Goal: Task Accomplishment & Management: Manage account settings

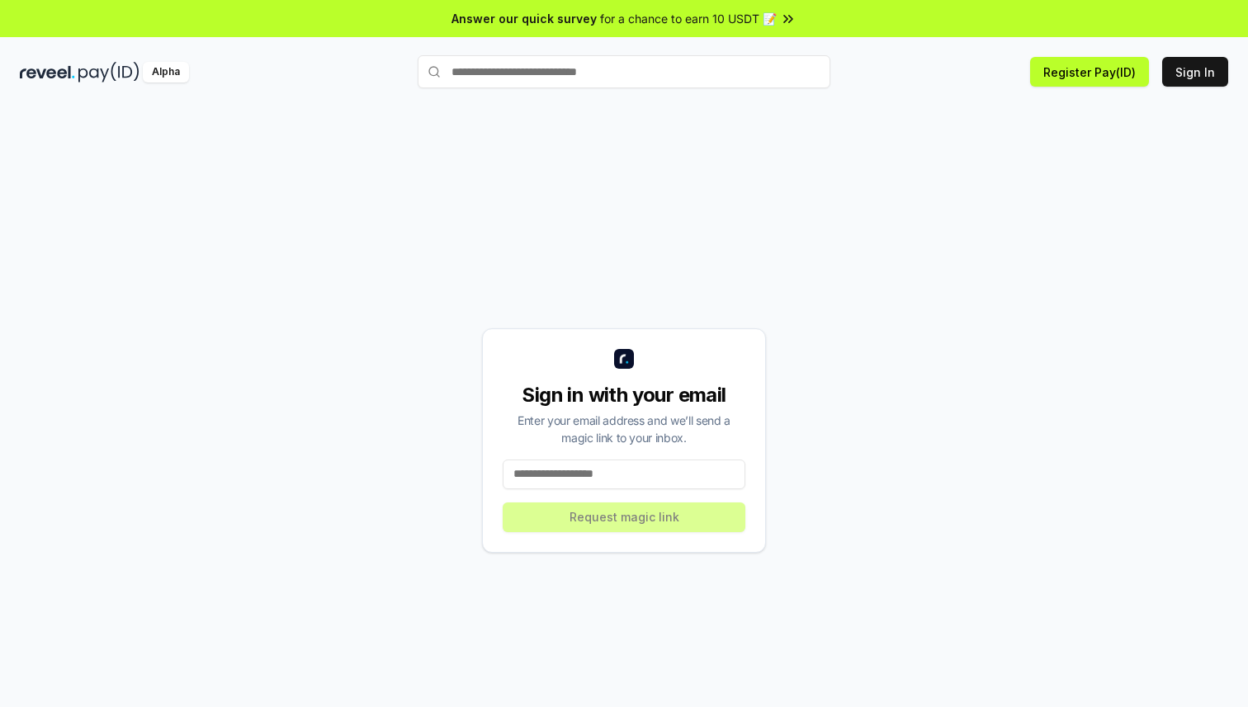
click at [591, 481] on input at bounding box center [624, 475] width 243 height 30
type input "*"
click at [1206, 68] on button "Sign In" at bounding box center [1195, 72] width 66 height 30
click at [1197, 74] on button "Sign In" at bounding box center [1195, 72] width 66 height 30
click at [614, 475] on input at bounding box center [624, 475] width 243 height 30
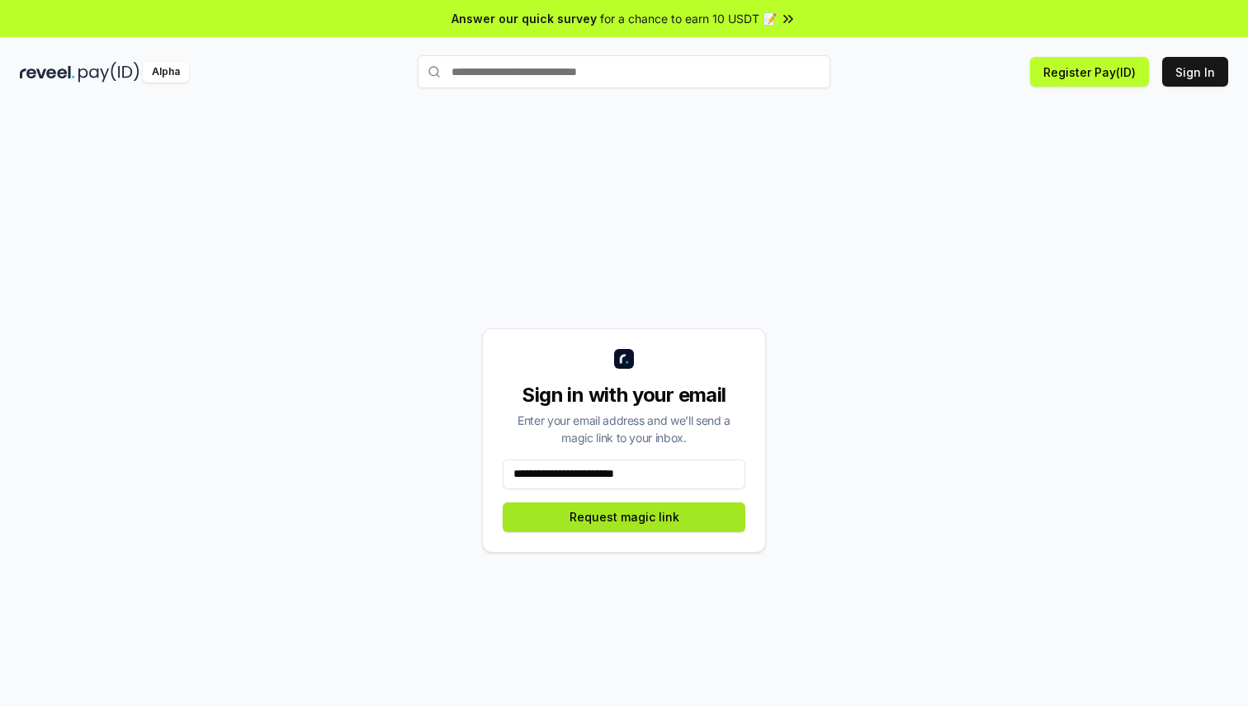
type input "**********"
click at [605, 522] on button "Request magic link" at bounding box center [624, 518] width 243 height 30
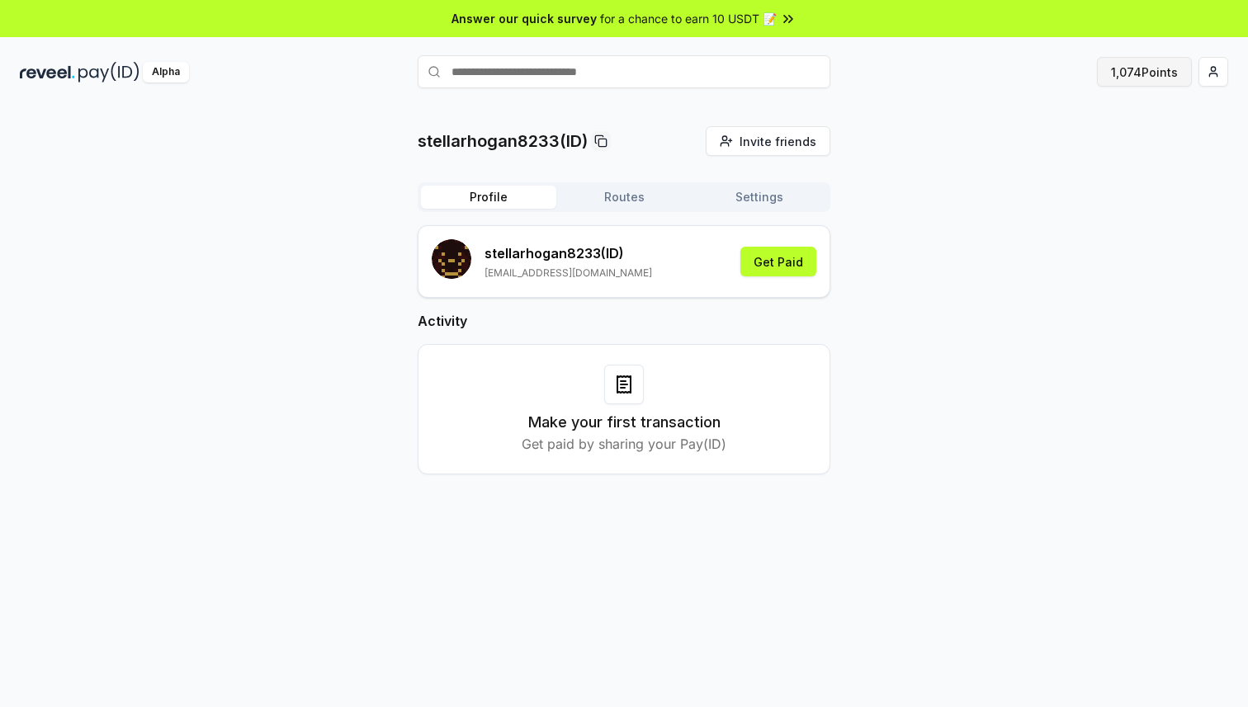
click at [1144, 62] on button "1,074 Points" at bounding box center [1144, 72] width 95 height 30
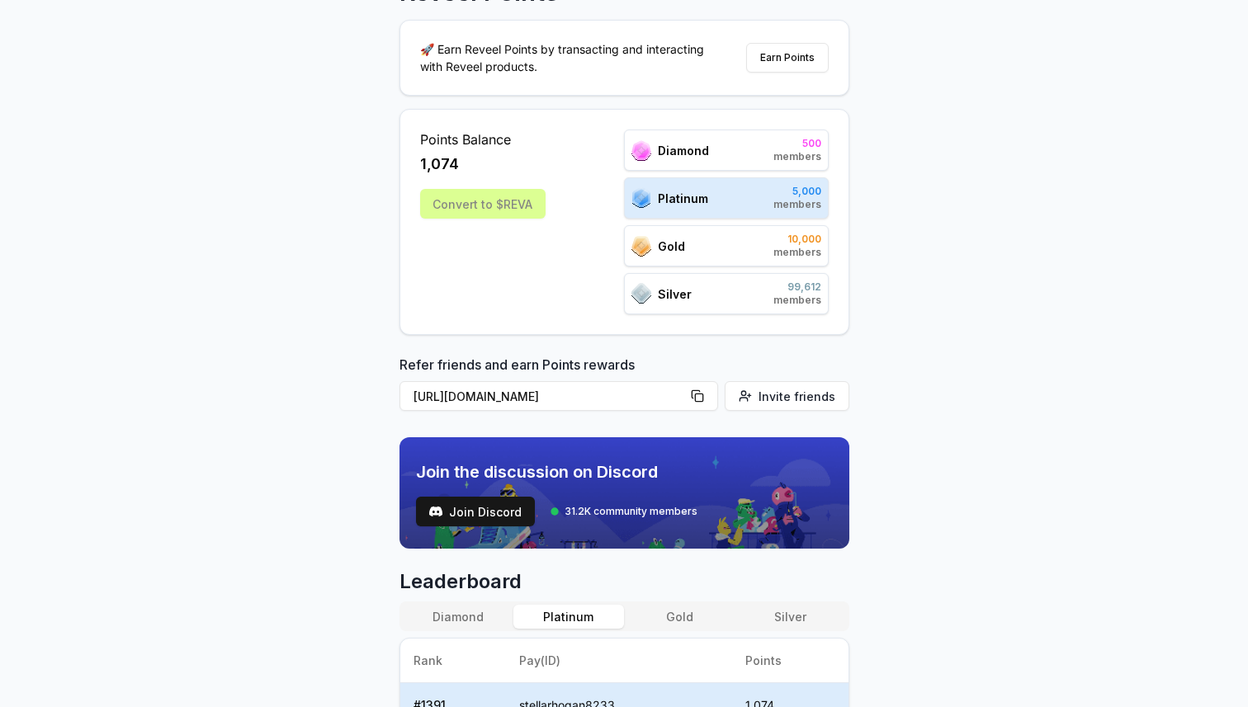
scroll to position [143, 0]
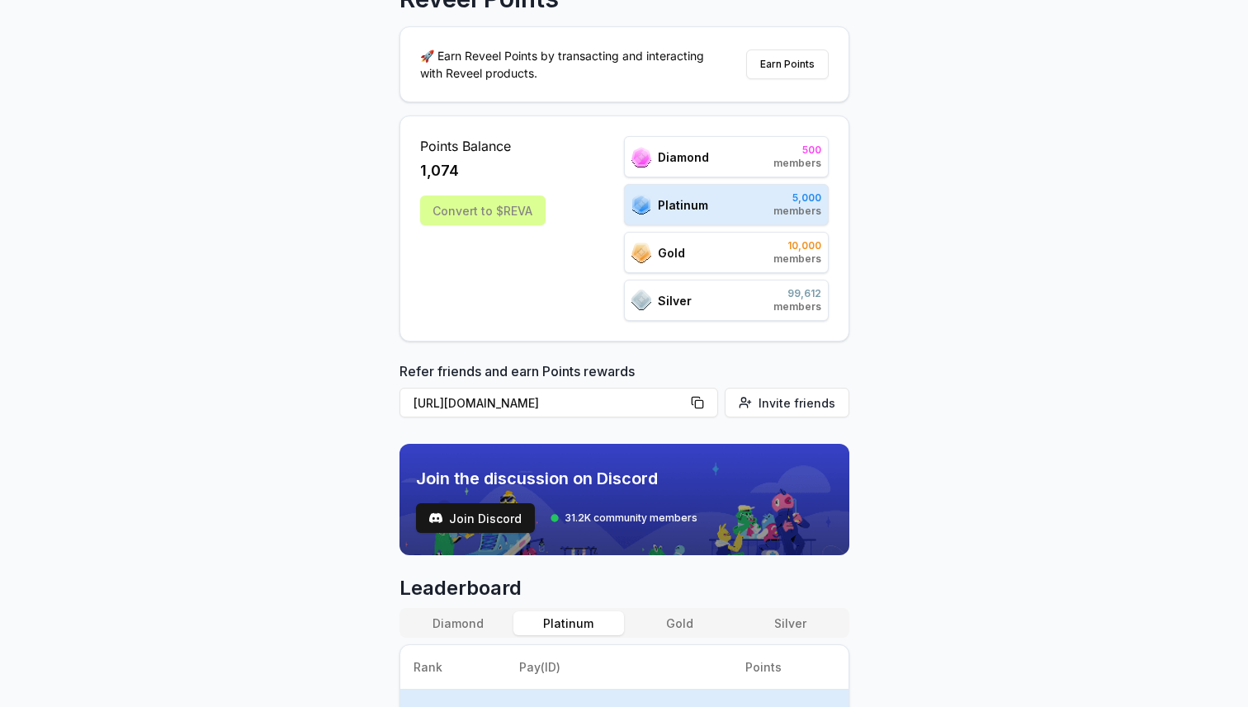
click at [693, 197] on span "Platinum" at bounding box center [683, 204] width 50 height 17
click at [697, 161] on span "Diamond" at bounding box center [683, 157] width 51 height 17
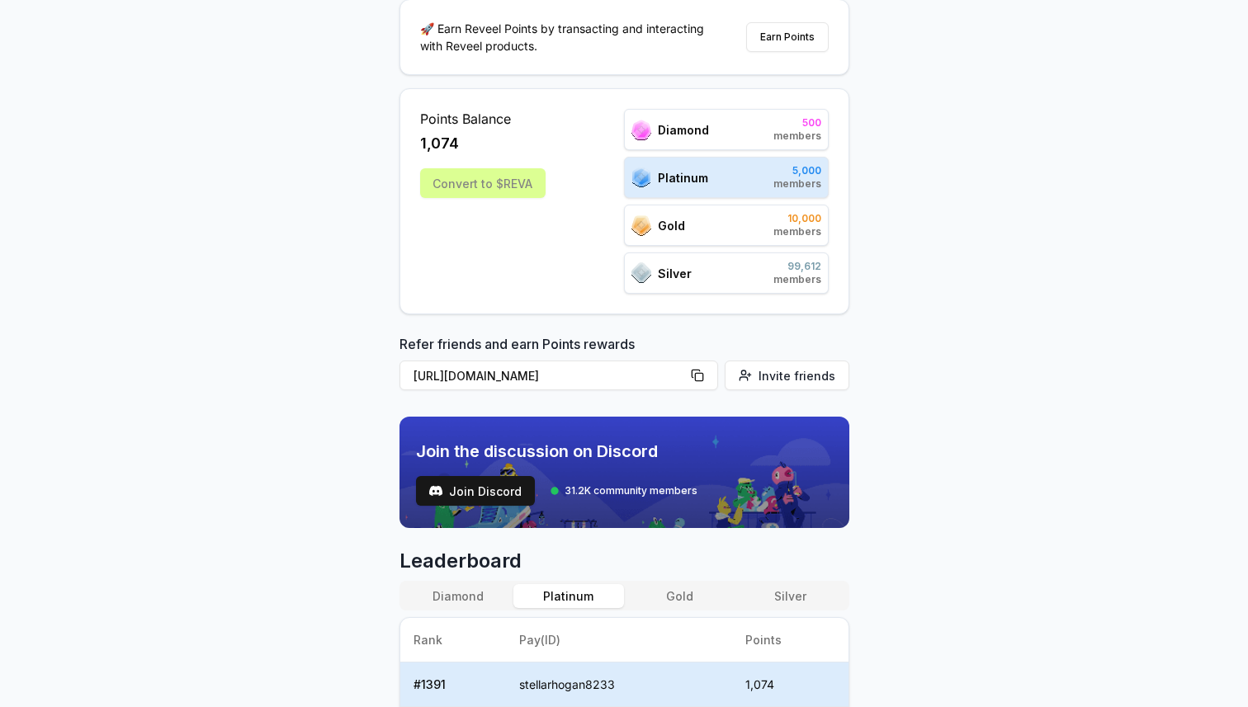
scroll to position [0, 0]
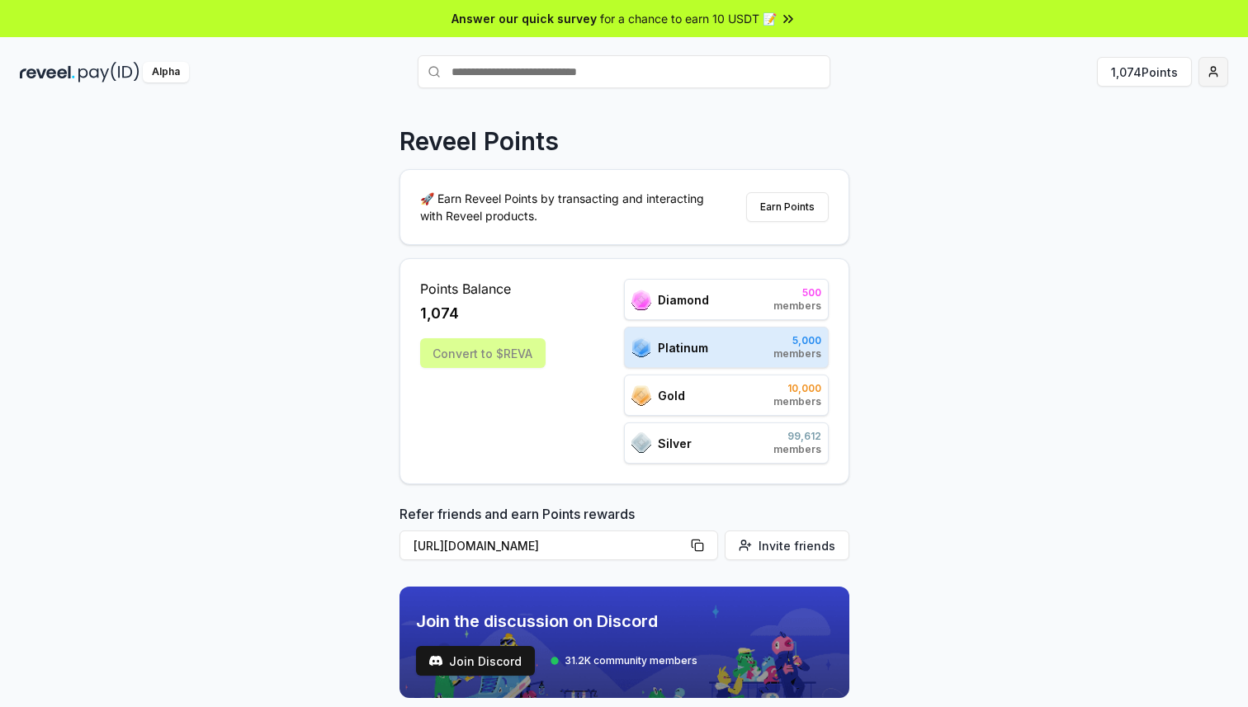
click at [1221, 68] on html "Answer our quick survey for a chance to earn 10 USDT 📝 Alpha 1,074 Points Revee…" at bounding box center [624, 353] width 1248 height 707
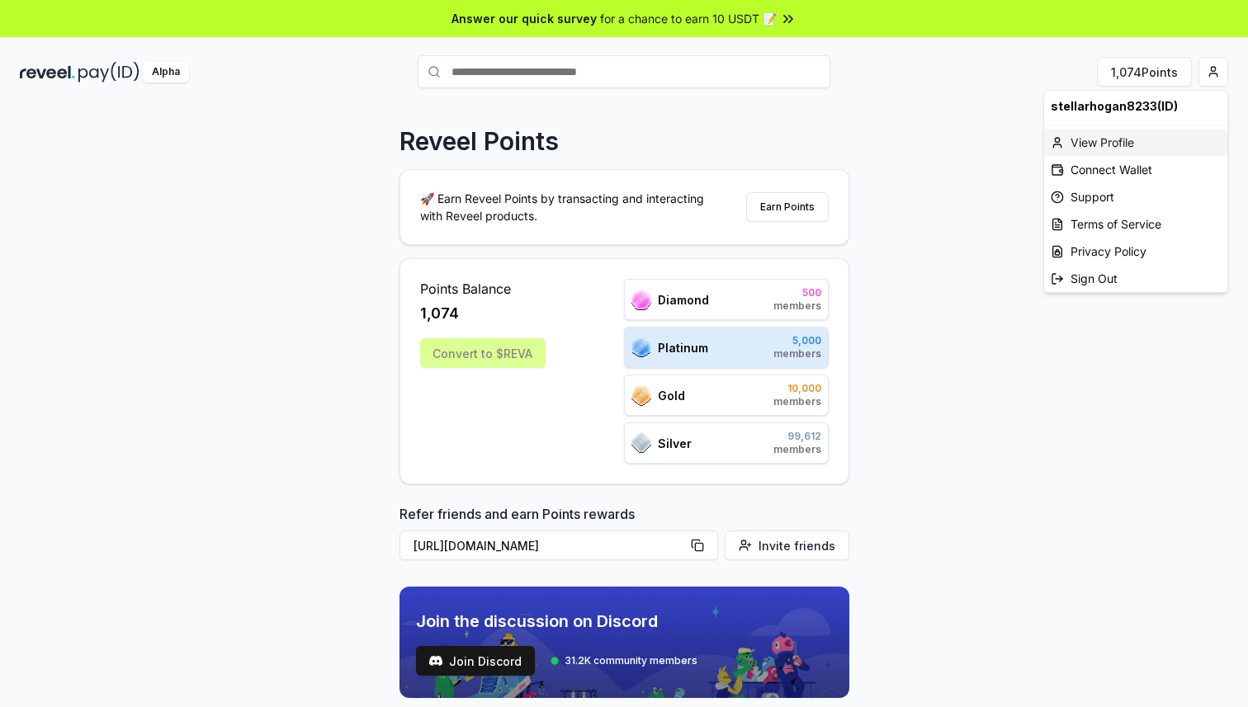
click at [1116, 144] on div "View Profile" at bounding box center [1135, 142] width 183 height 27
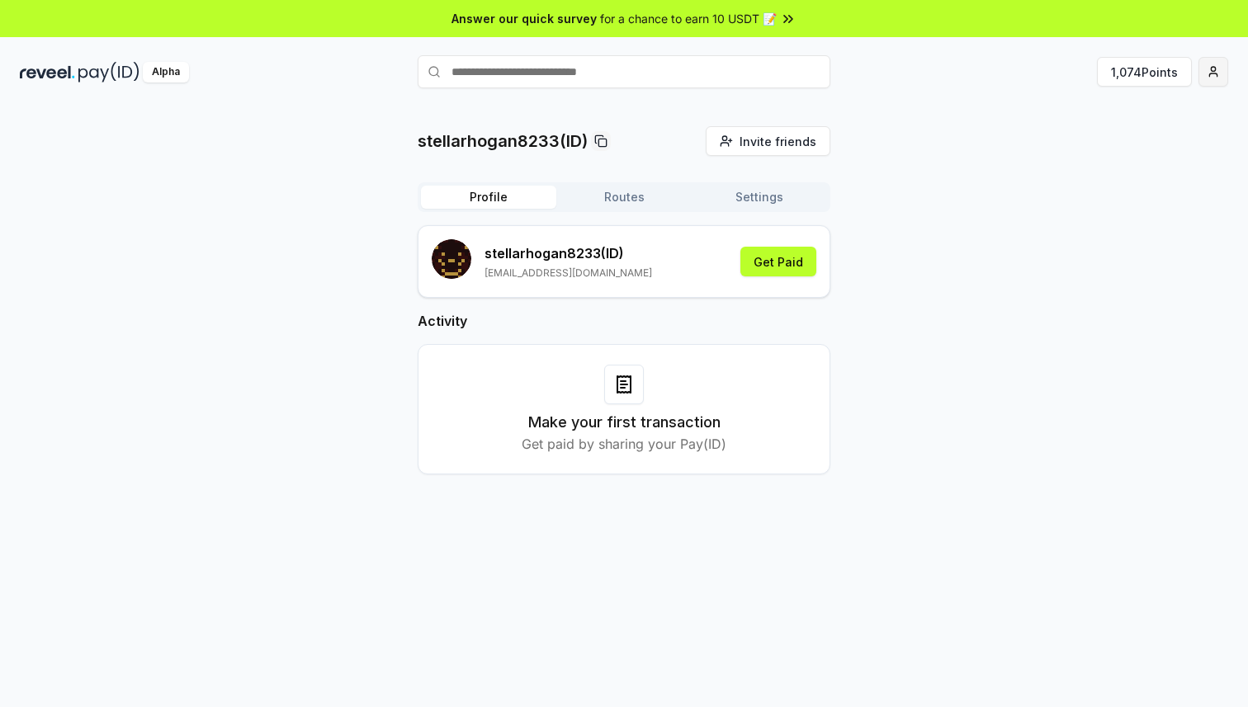
click at [1217, 71] on html "Answer our quick survey for a chance to earn 10 USDT 📝 Alpha 1,074 Points stell…" at bounding box center [624, 353] width 1248 height 707
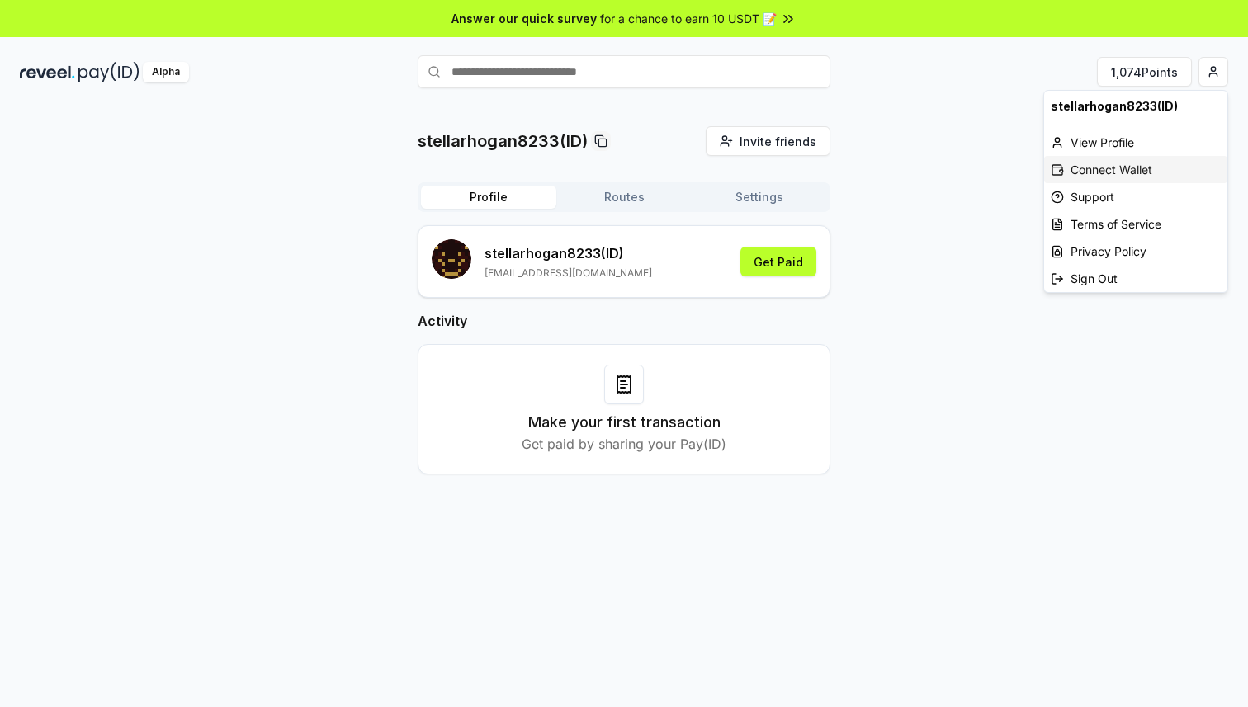
click at [1118, 162] on div "Connect Wallet" at bounding box center [1135, 169] width 183 height 27
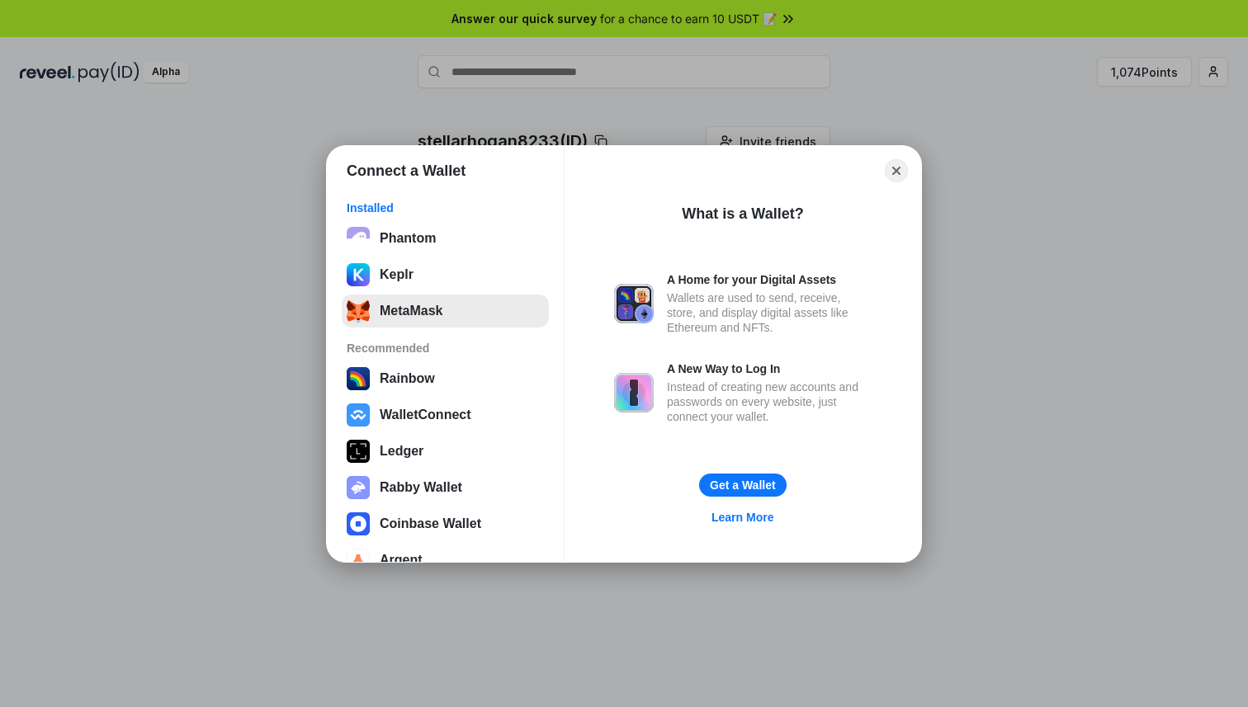
click at [480, 312] on button "MetaMask" at bounding box center [445, 311] width 207 height 33
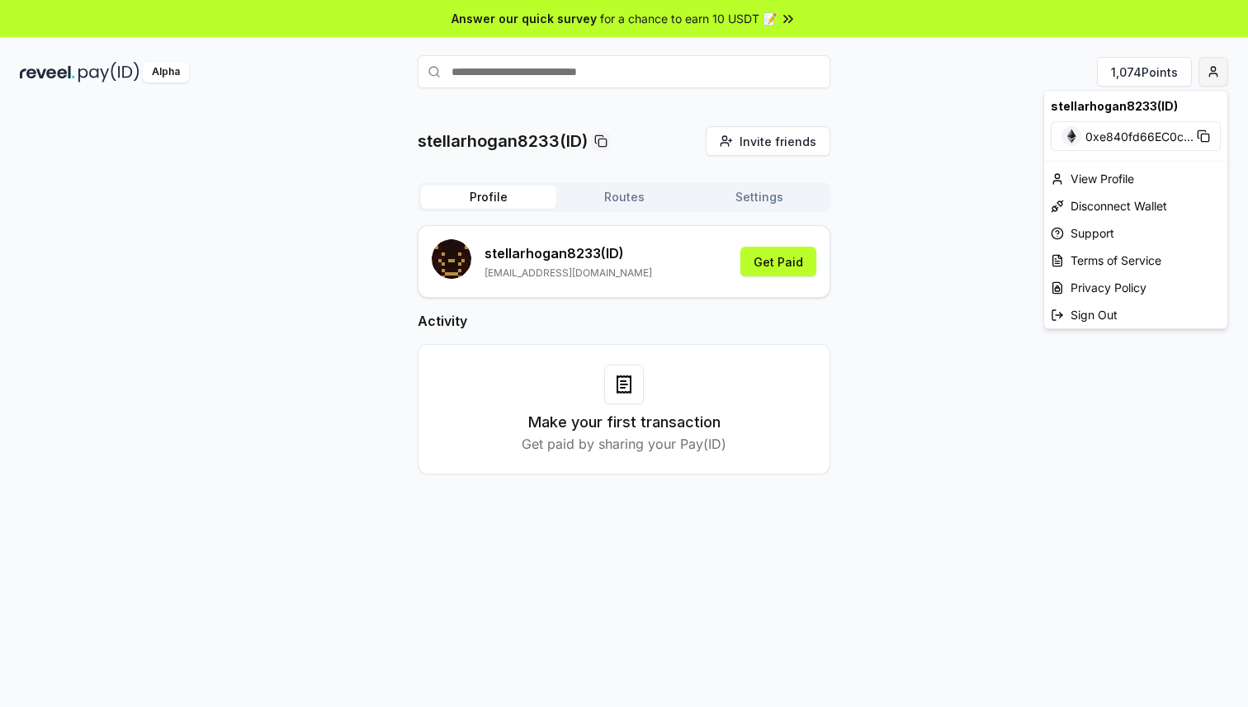
click at [1218, 78] on html "Answer our quick survey for a chance to earn 10 USDT 📝 Alpha 1,074 Points stell…" at bounding box center [624, 353] width 1248 height 707
click at [1141, 168] on div "View Profile" at bounding box center [1135, 178] width 183 height 27
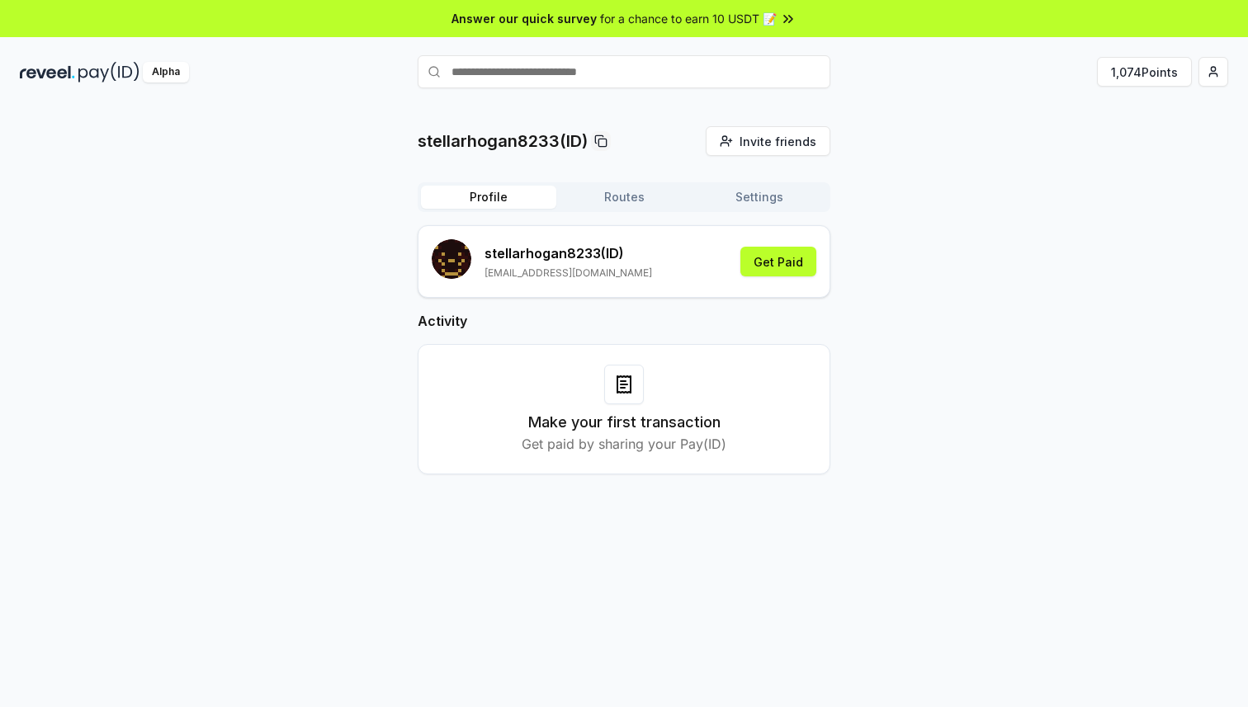
click at [649, 209] on div "Profile Routes Settings" at bounding box center [624, 197] width 413 height 30
click at [640, 199] on button "Routes" at bounding box center [623, 197] width 135 height 23
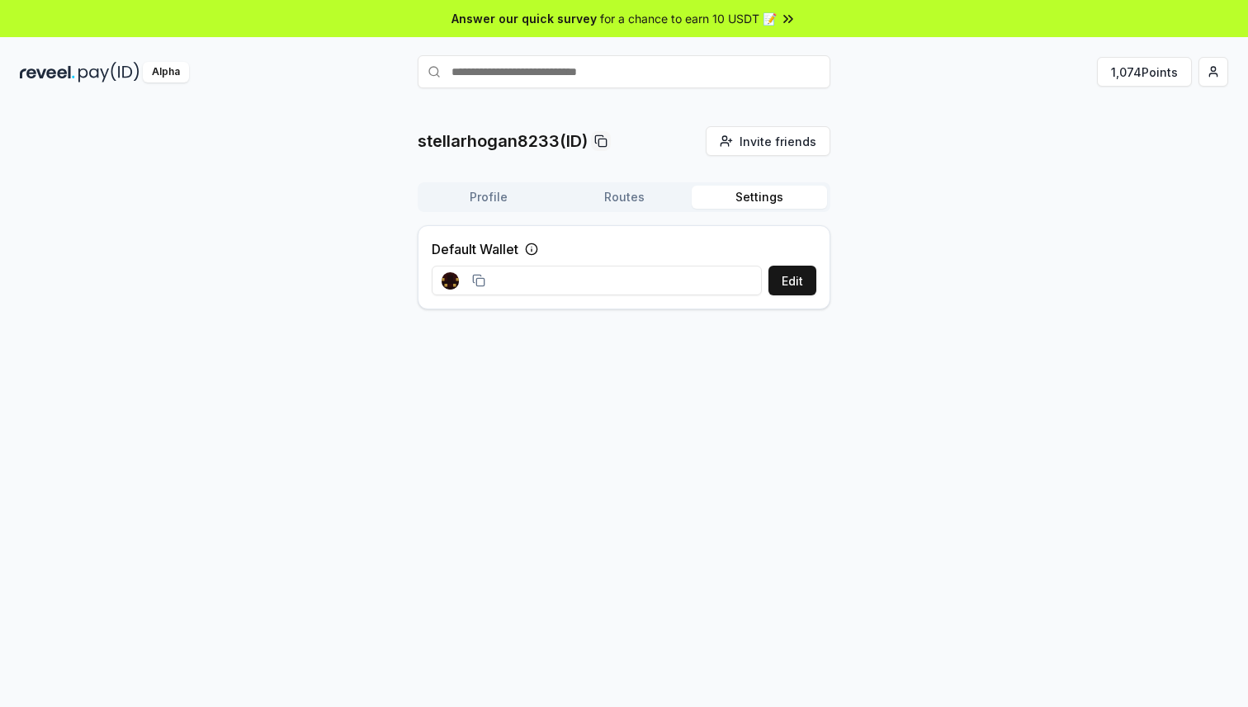
click at [709, 191] on button "Settings" at bounding box center [759, 197] width 135 height 23
click at [743, 191] on button "Settings" at bounding box center [759, 197] width 135 height 23
click at [563, 282] on input at bounding box center [597, 281] width 330 height 30
click at [534, 281] on input at bounding box center [597, 281] width 330 height 30
click at [630, 189] on button "Routes" at bounding box center [623, 197] width 135 height 23
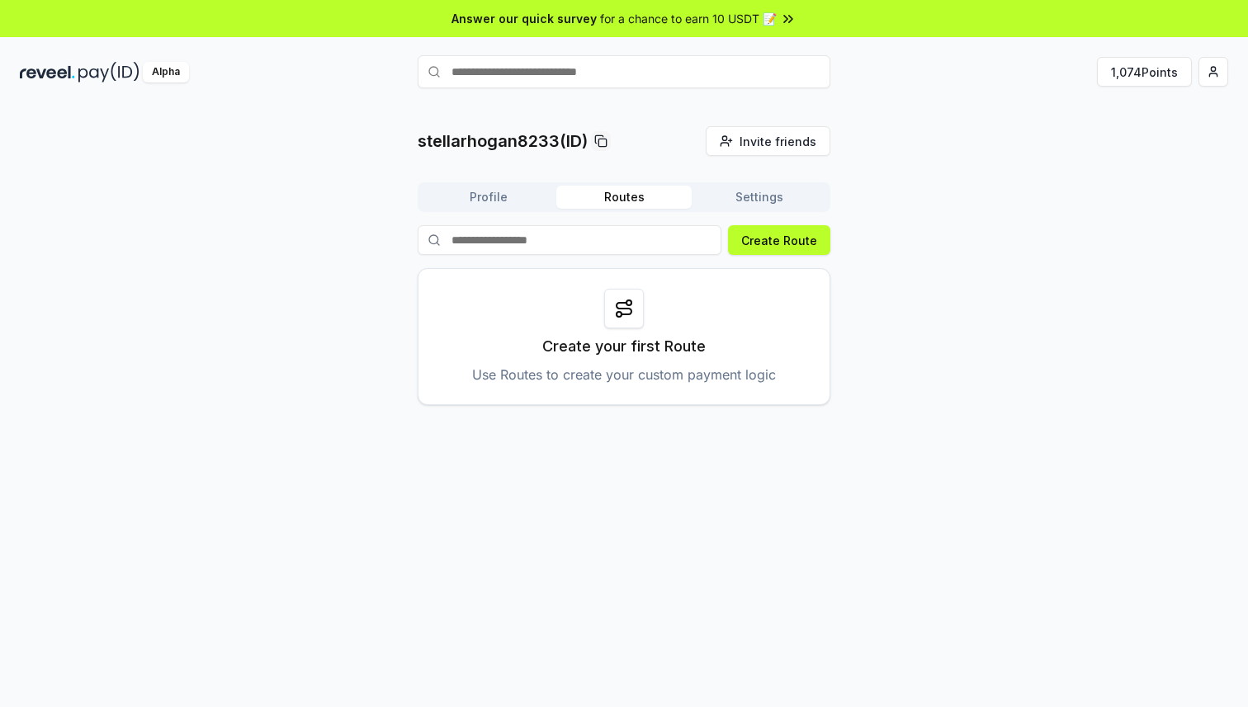
click at [539, 193] on button "Profile" at bounding box center [488, 197] width 135 height 23
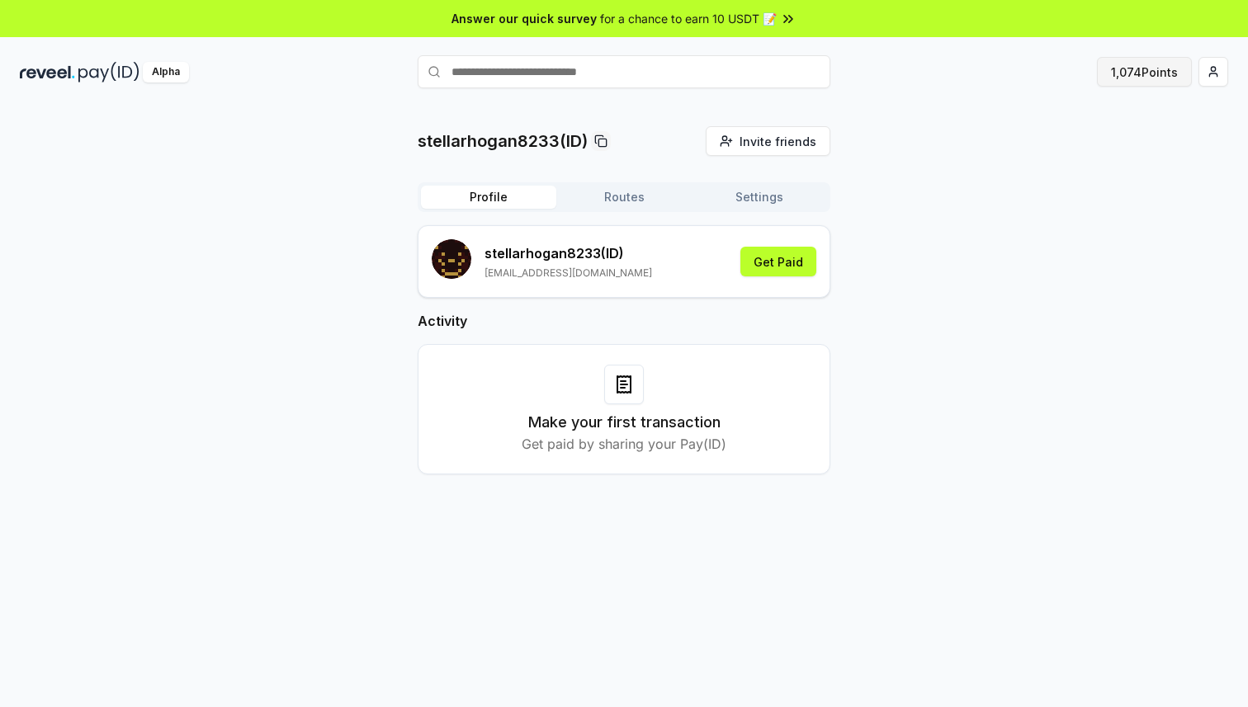
click at [1152, 74] on button "1,074 Points" at bounding box center [1144, 72] width 95 height 30
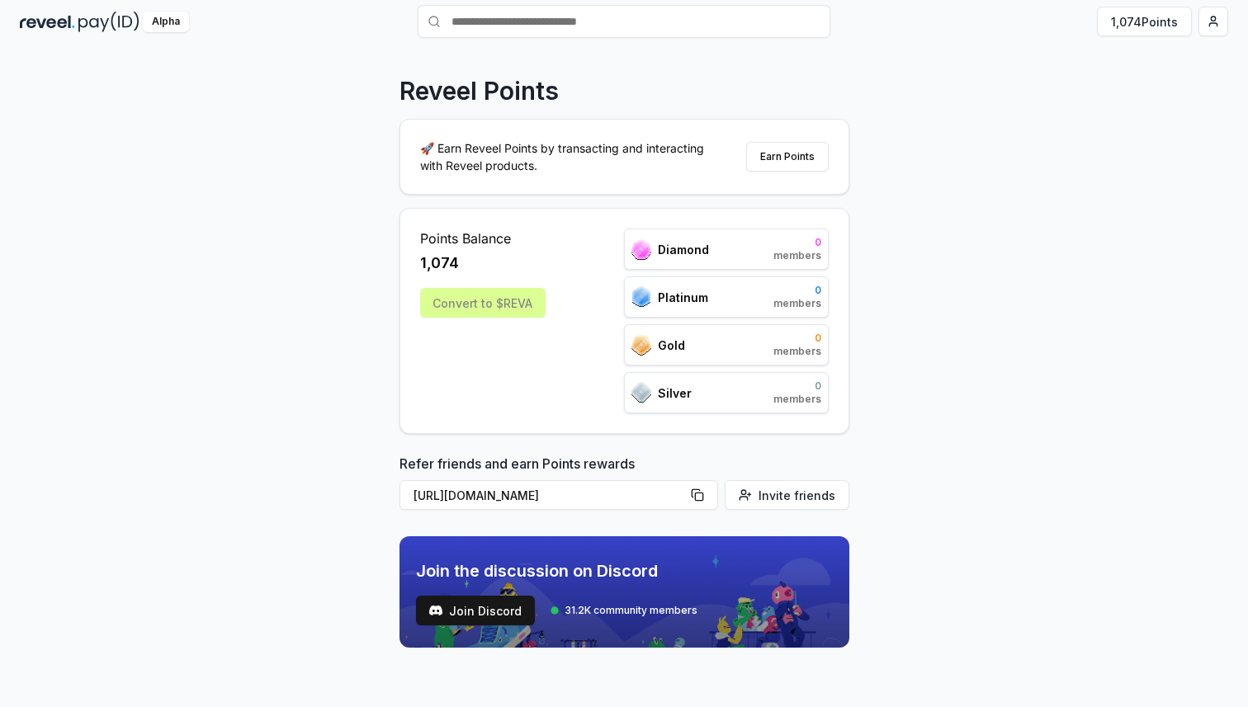
scroll to position [64, 0]
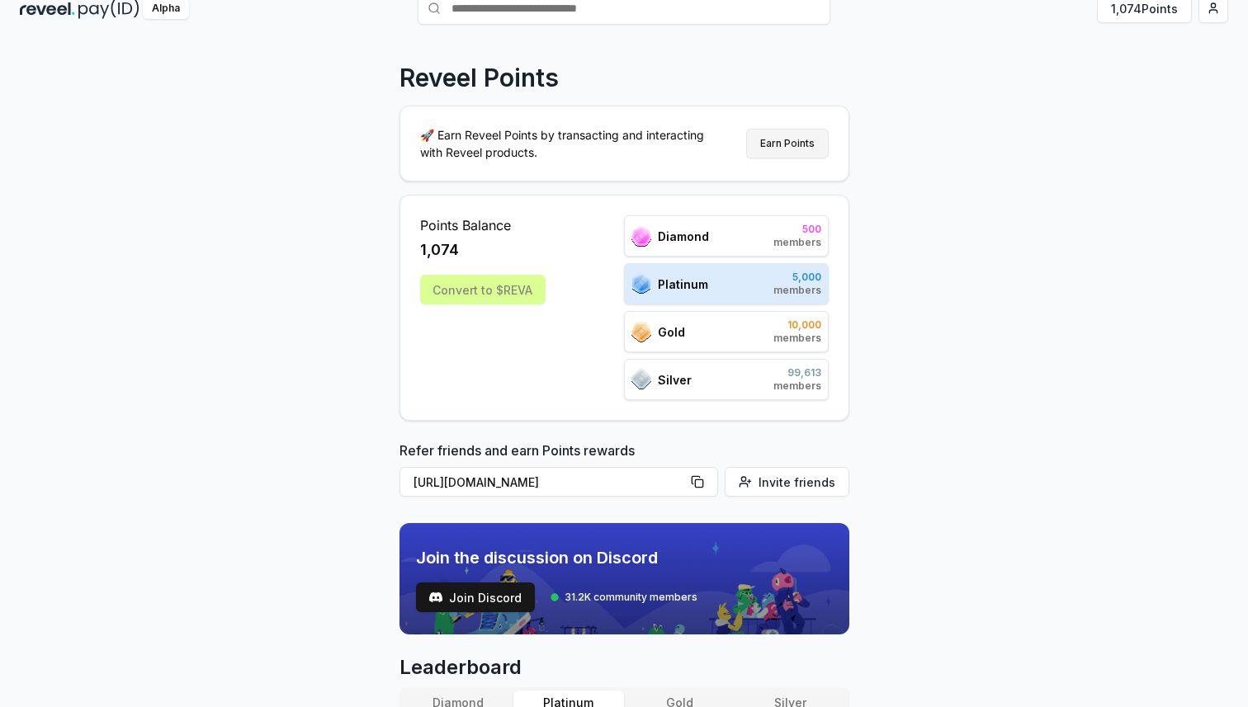
click at [807, 148] on button "Earn Points" at bounding box center [787, 144] width 83 height 30
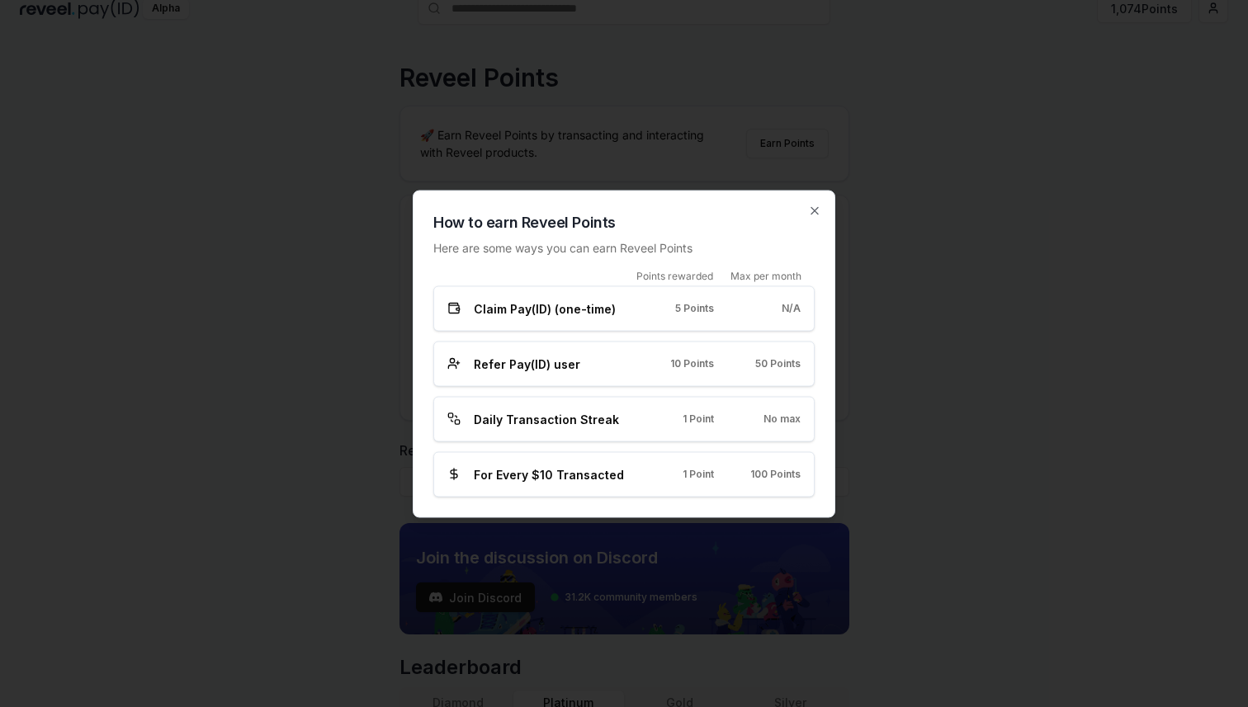
click at [567, 469] on span "For Every $10 Transacted" at bounding box center [549, 473] width 150 height 17
click at [643, 429] on div "Daily Transaction Streak 1 Point No max" at bounding box center [623, 418] width 381 height 45
click at [667, 408] on div "Daily Transaction Streak 1 Point No max" at bounding box center [623, 418] width 381 height 45
click at [814, 214] on icon "button" at bounding box center [814, 210] width 13 height 13
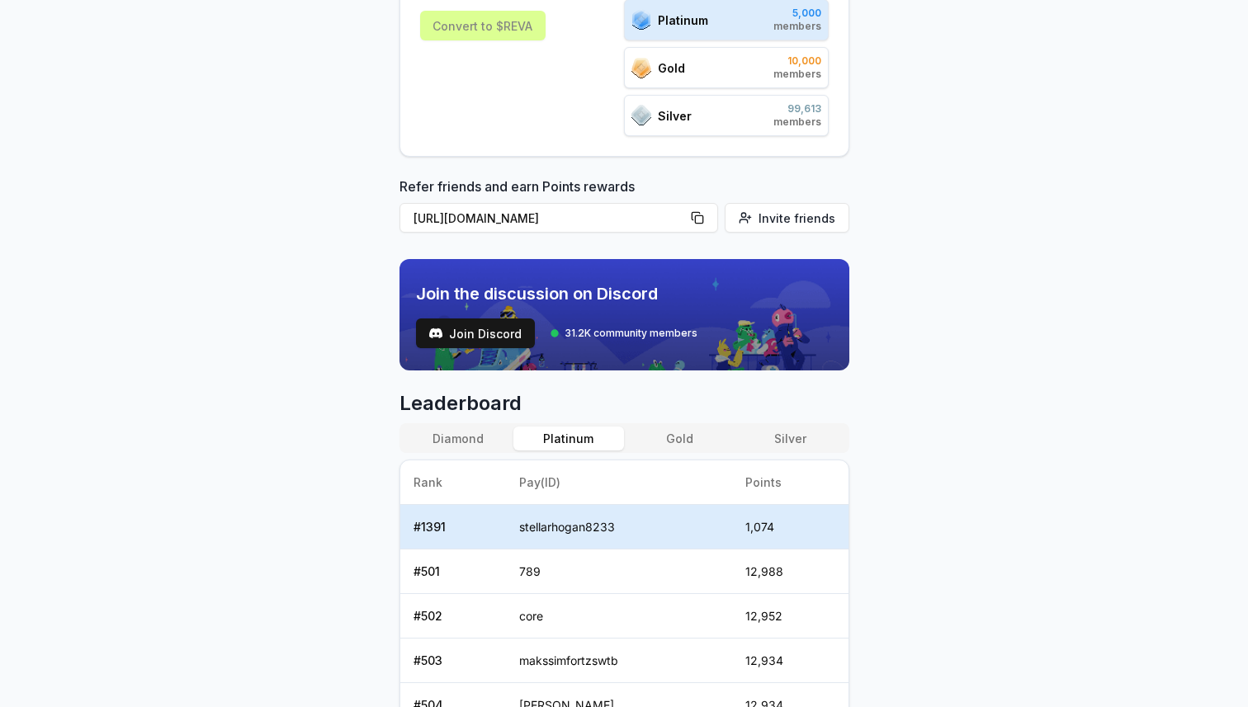
scroll to position [330, 0]
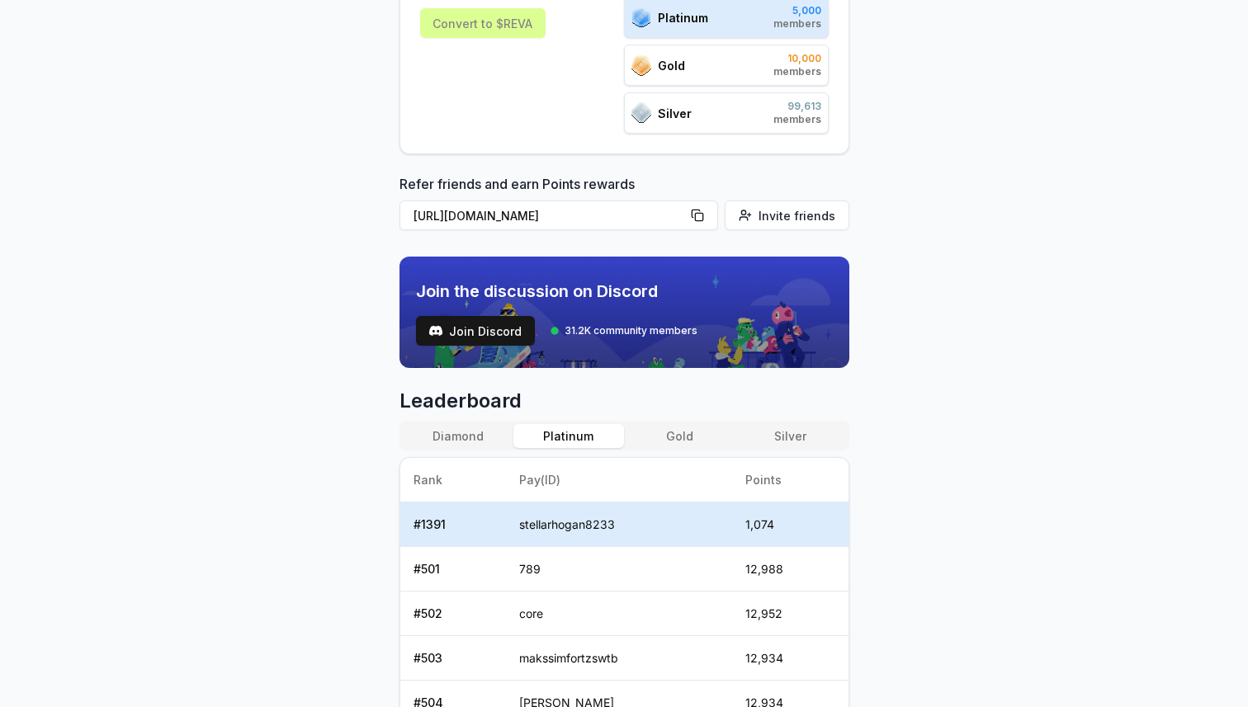
click at [494, 438] on button "Diamond" at bounding box center [458, 436] width 111 height 24
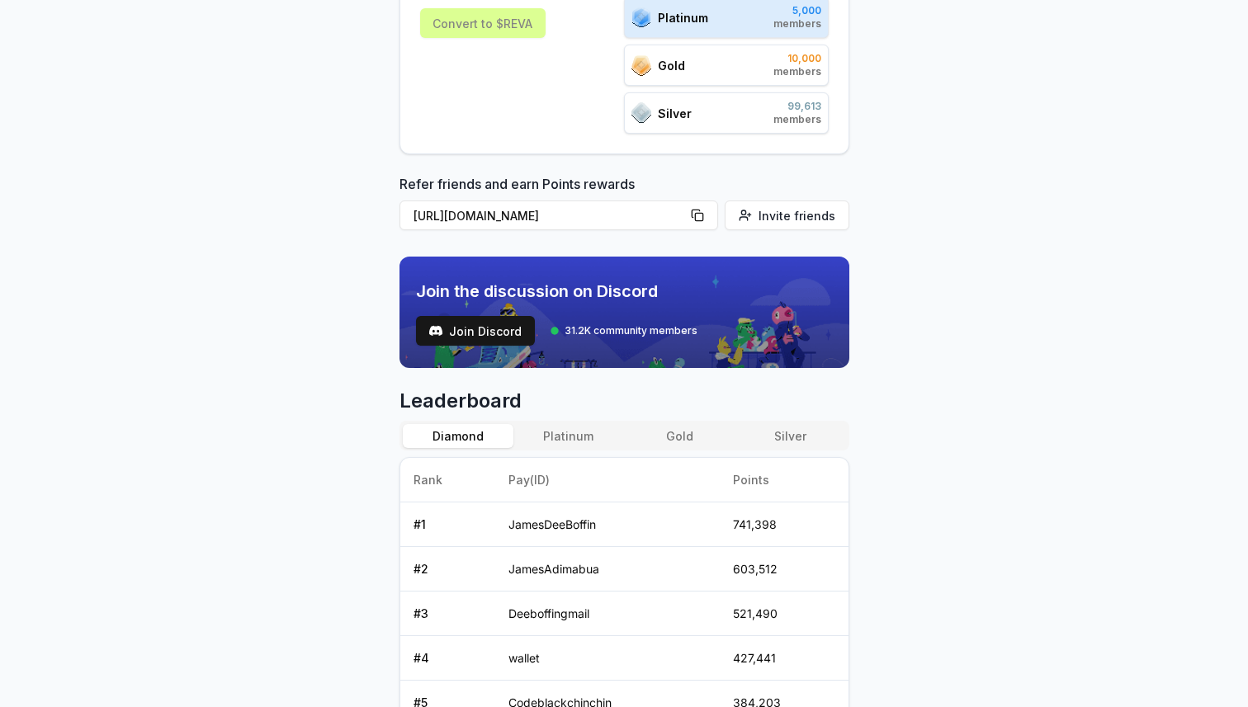
click at [593, 420] on div "Leaderboard Diamond Platinum Gold Silver Rank Pay(ID) Points # 1 JamesDeeBoffin…" at bounding box center [624, 686] width 450 height 597
click at [581, 426] on button "Platinum" at bounding box center [568, 436] width 111 height 24
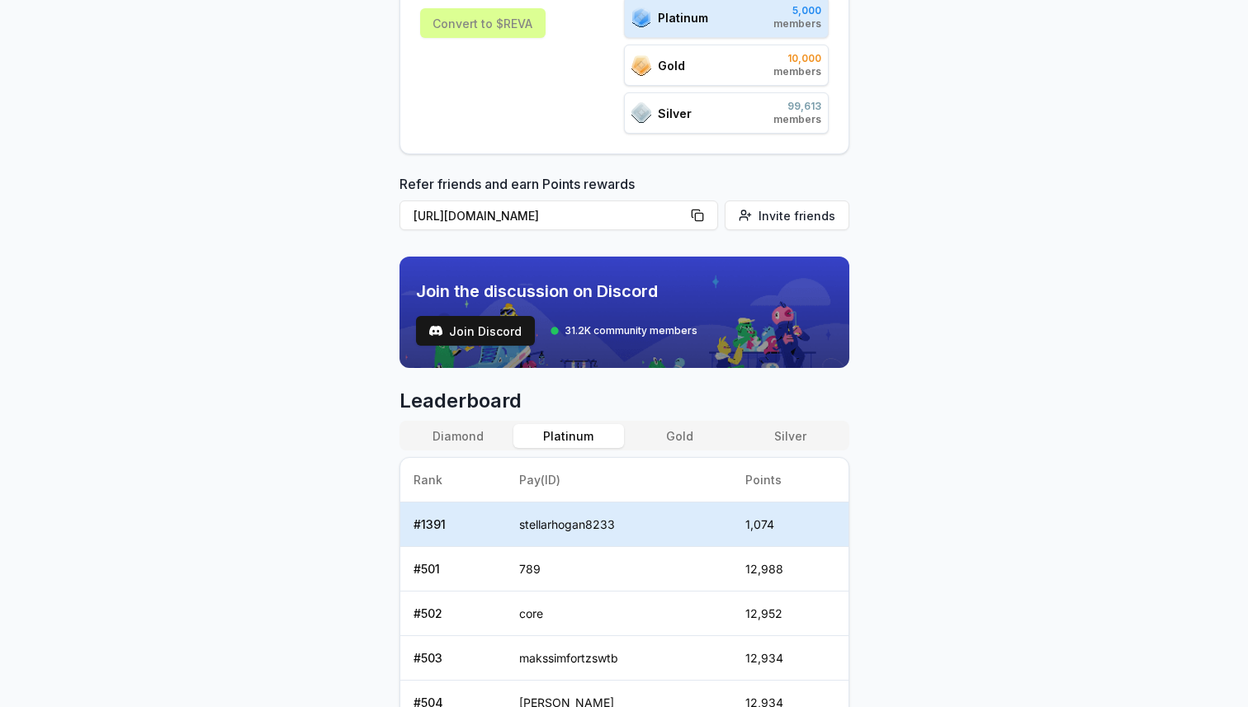
click at [673, 424] on button "Gold" at bounding box center [679, 436] width 111 height 24
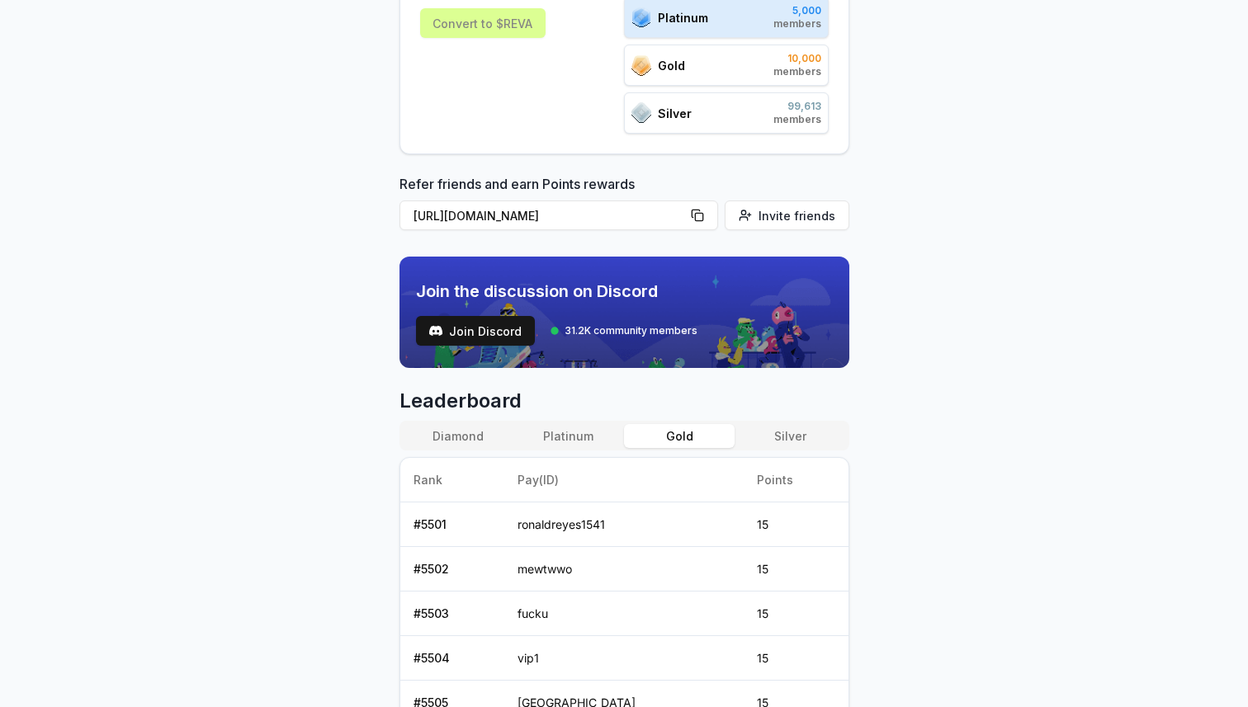
click at [753, 424] on button "Silver" at bounding box center [789, 436] width 111 height 24
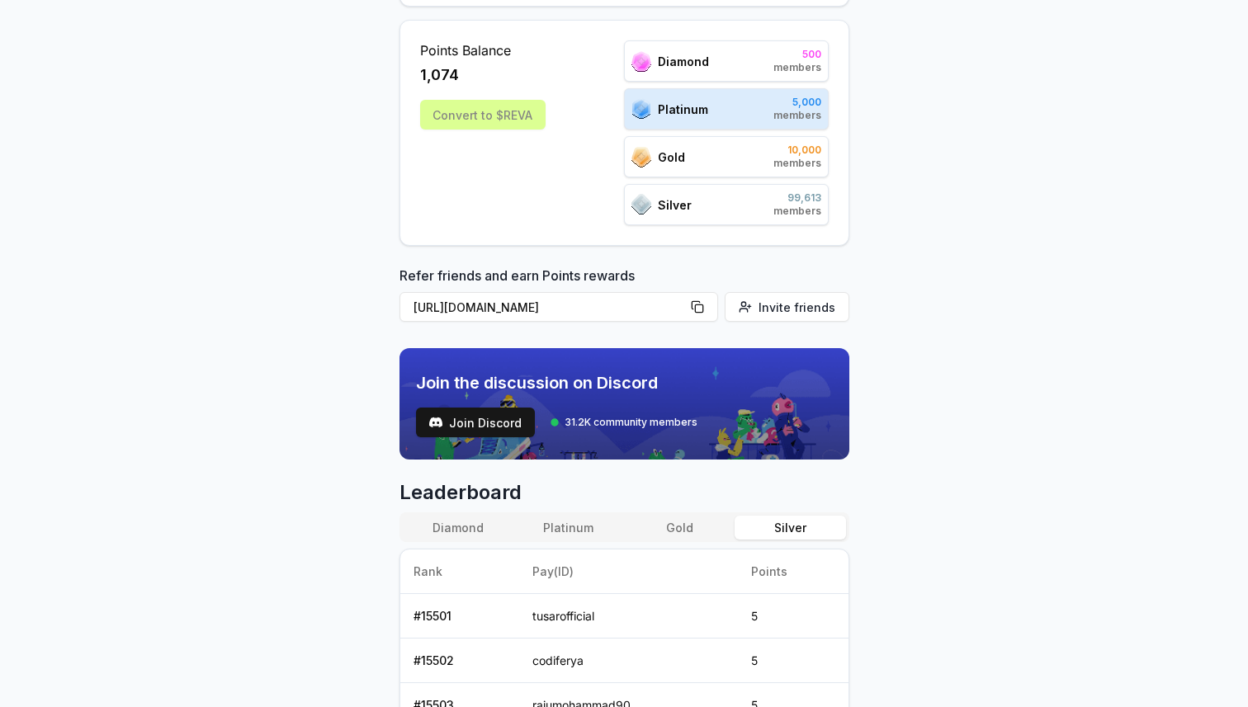
scroll to position [220, 0]
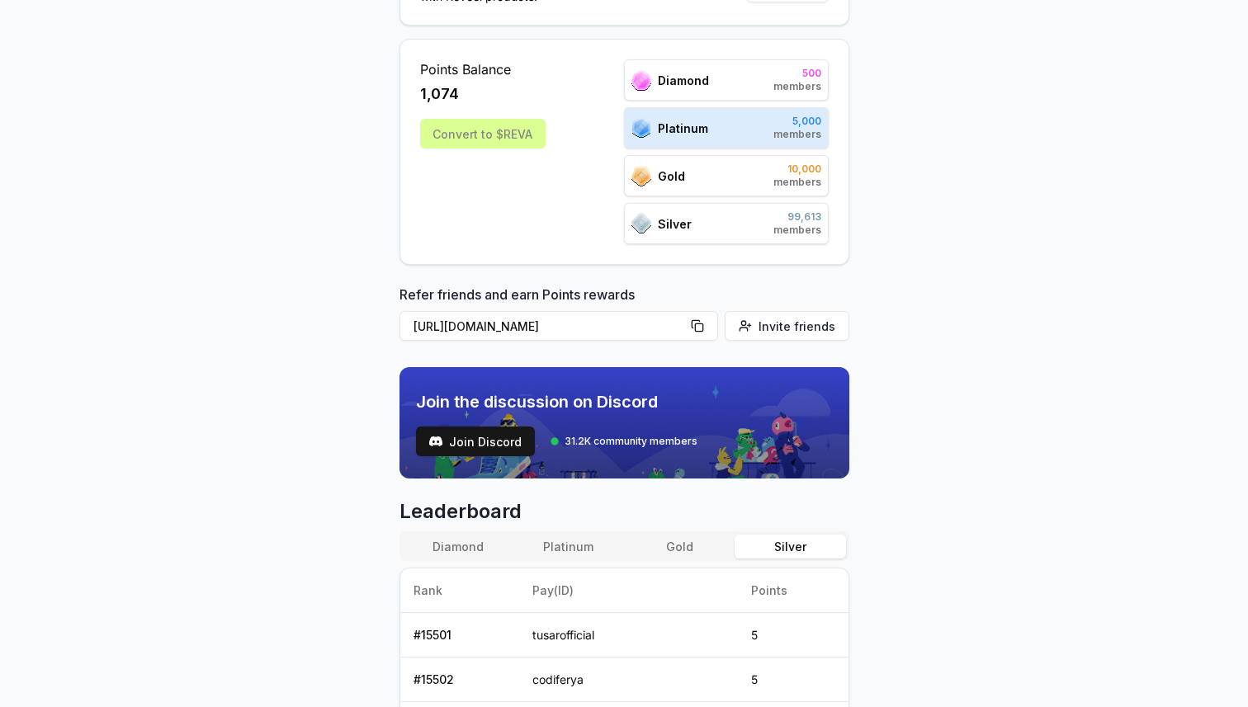
click at [727, 182] on div "Gold 10,000 members" at bounding box center [726, 175] width 205 height 41
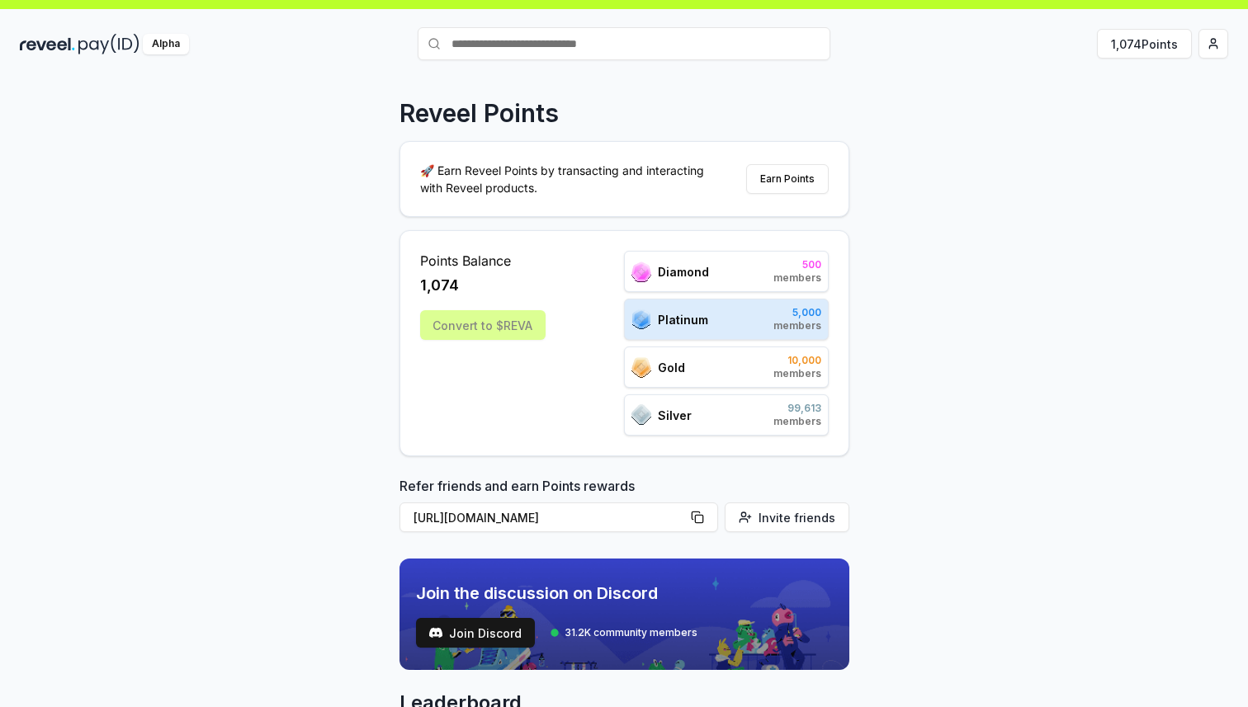
scroll to position [0, 0]
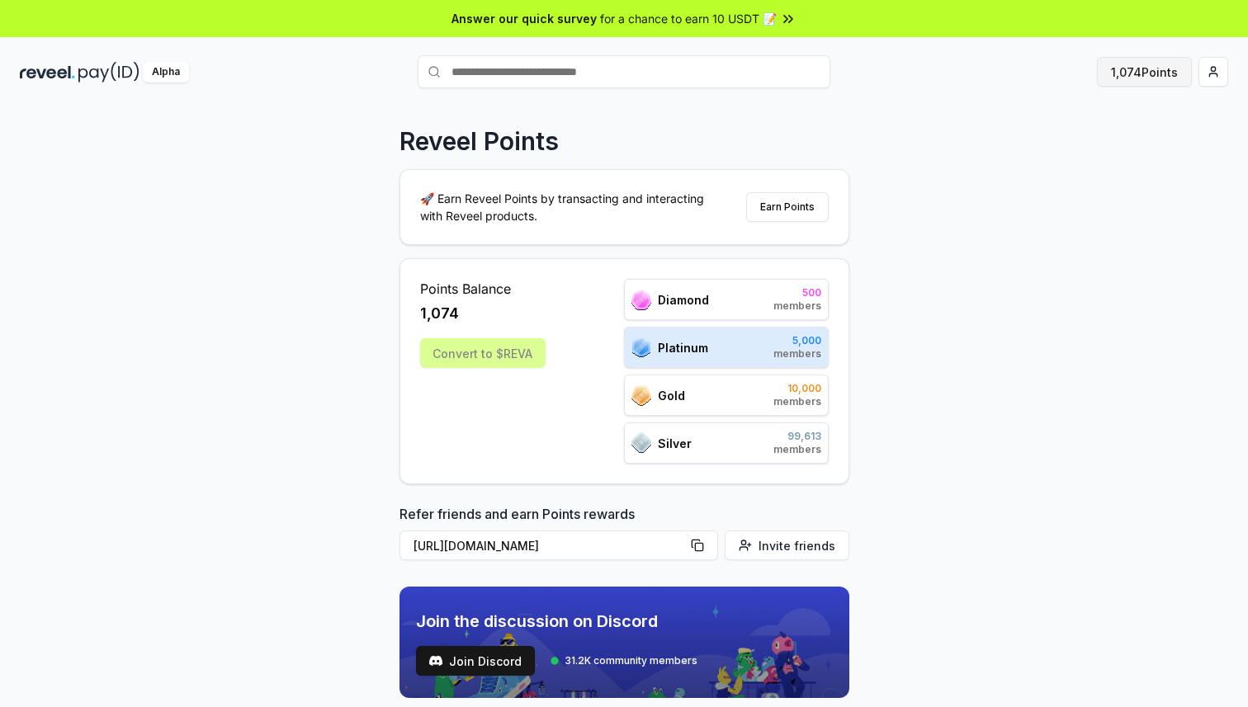
click at [1123, 79] on button "1,074 Points" at bounding box center [1144, 72] width 95 height 30
click at [750, 347] on div "Platinum 0 members" at bounding box center [726, 347] width 205 height 41
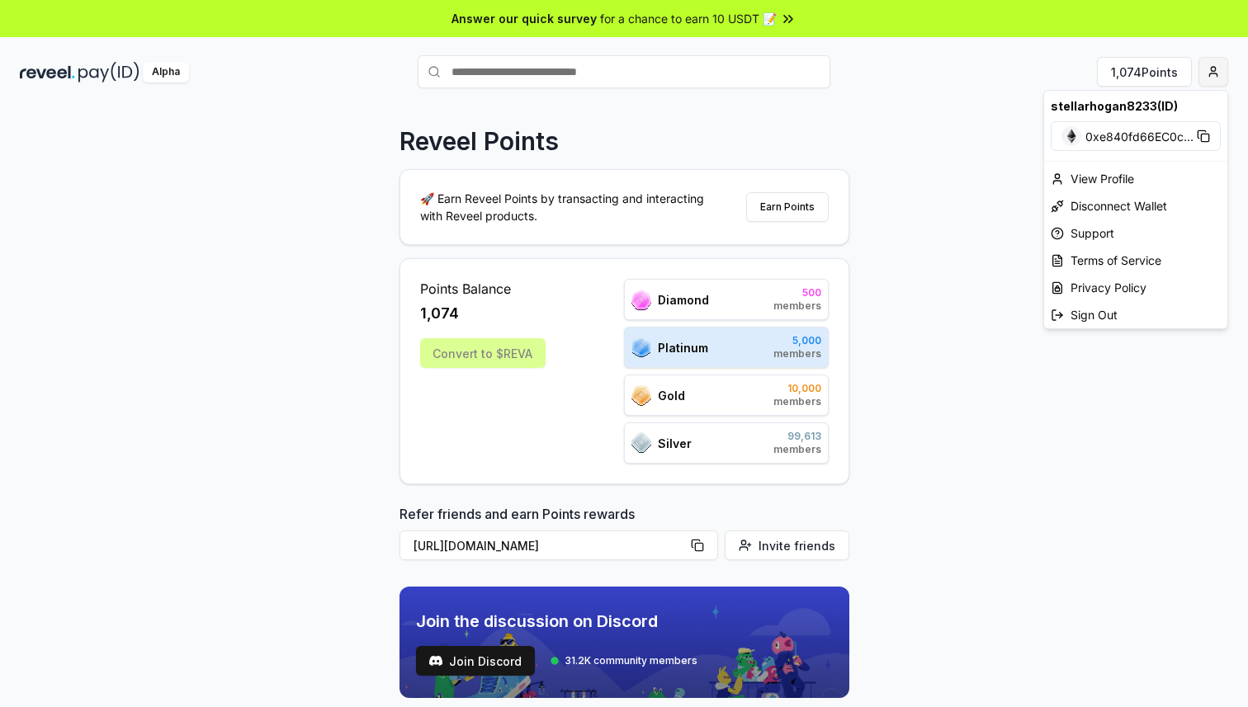
click at [1209, 77] on html "Answer our quick survey for a chance to earn 10 USDT 📝 Alpha 1,074 Points Revee…" at bounding box center [624, 353] width 1248 height 707
click at [1104, 176] on div "View Profile" at bounding box center [1135, 178] width 183 height 27
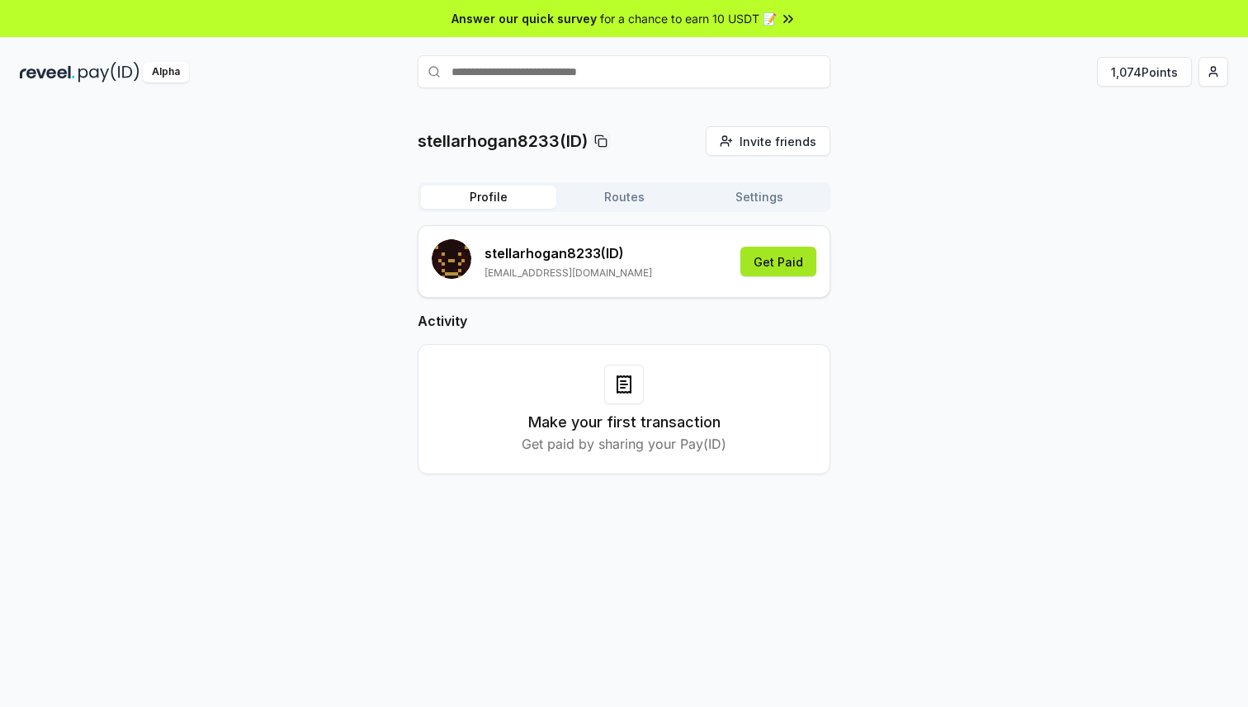
click at [766, 260] on button "Get Paid" at bounding box center [778, 262] width 76 height 30
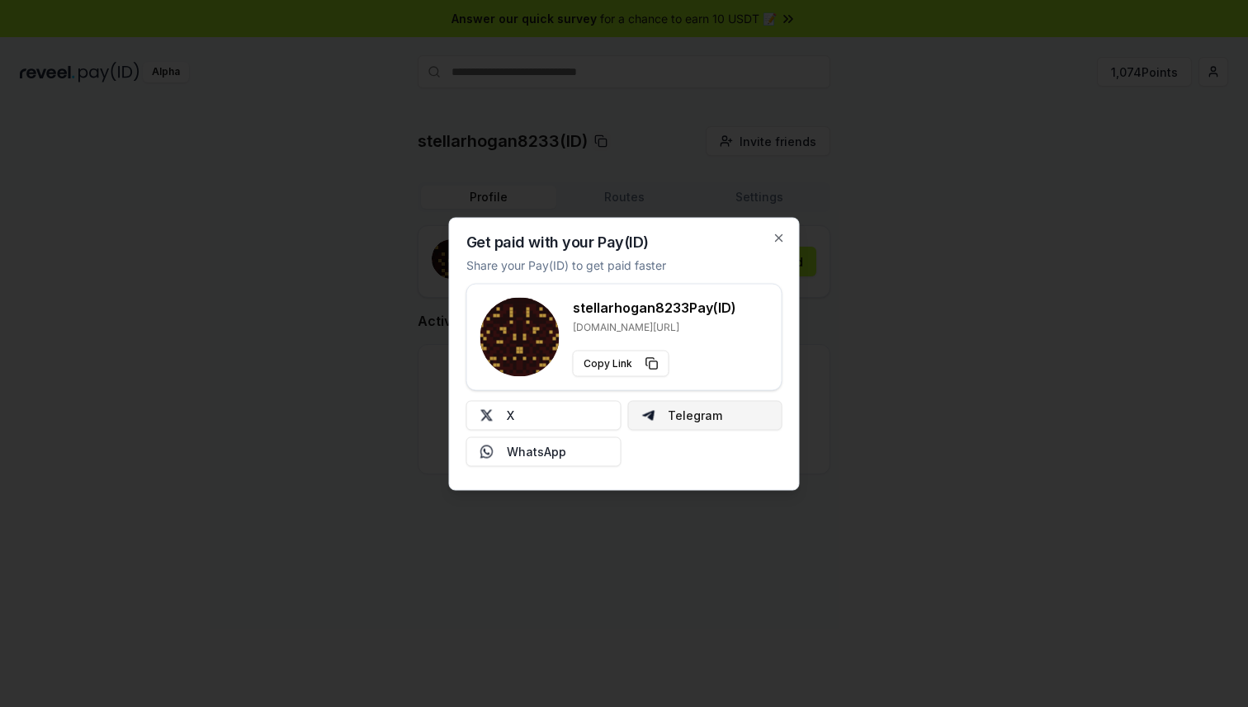
click at [686, 419] on button "Telegram" at bounding box center [704, 415] width 155 height 30
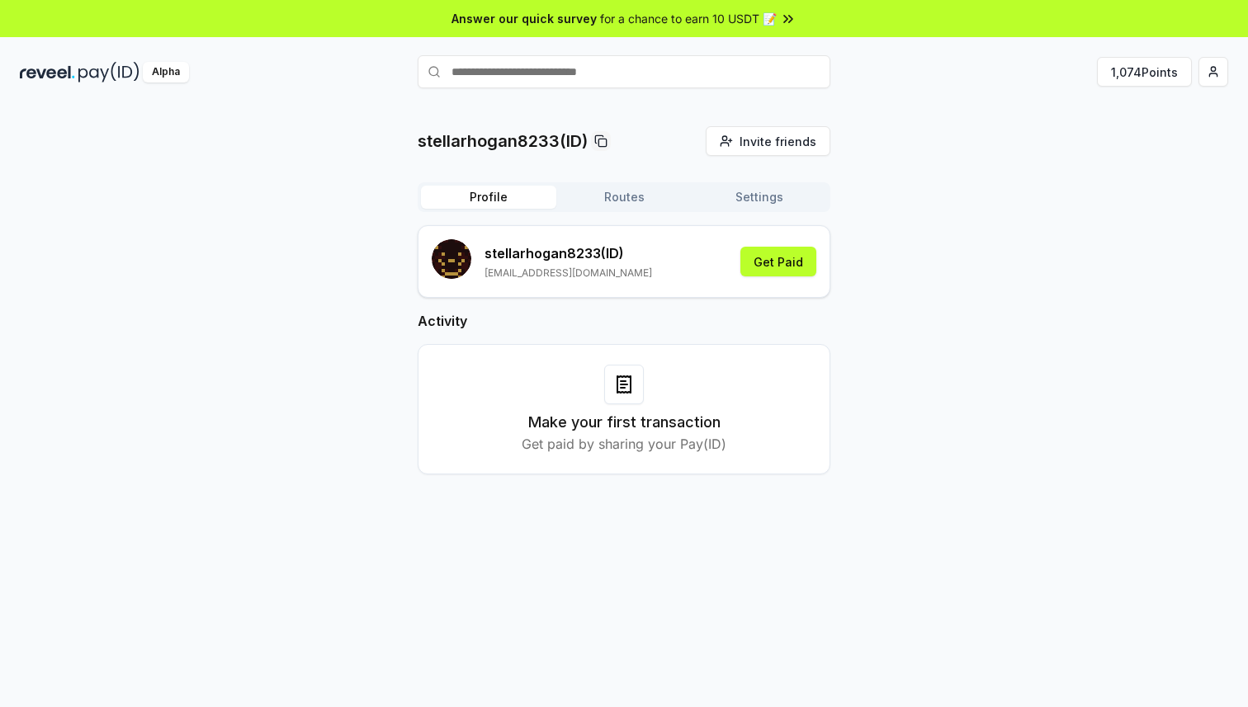
click at [767, 191] on button "Settings" at bounding box center [759, 197] width 135 height 23
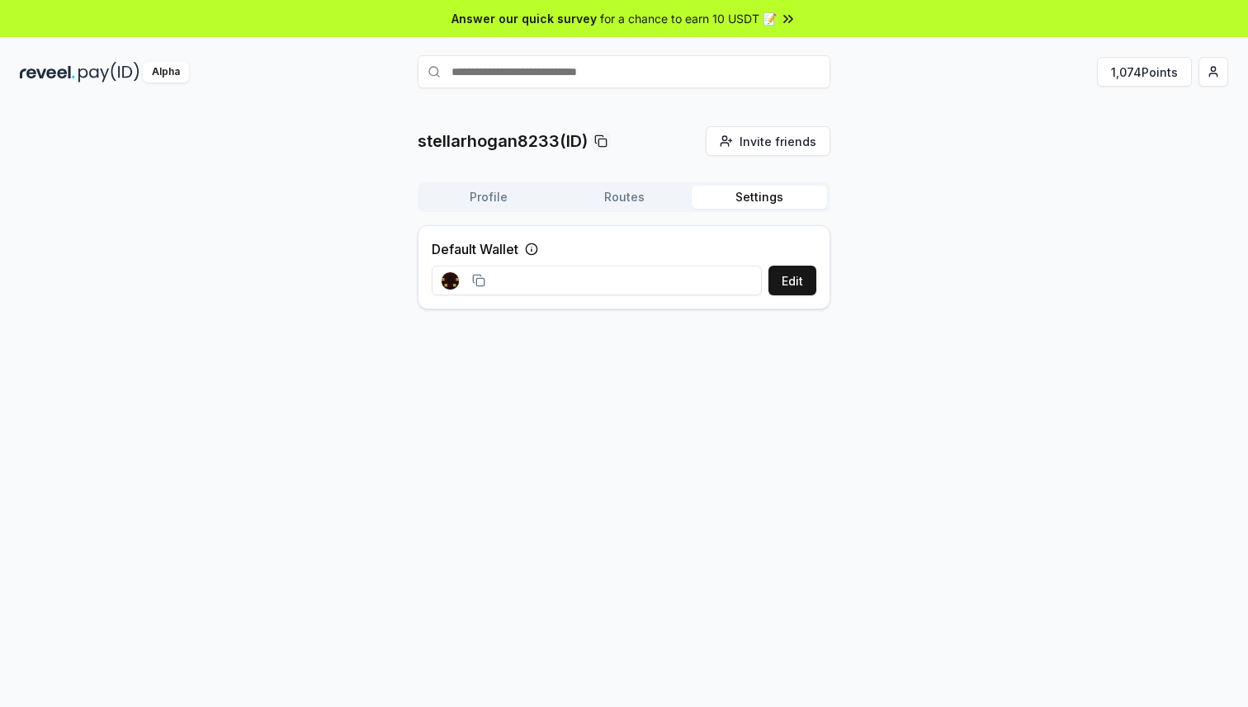
click at [633, 196] on button "Routes" at bounding box center [623, 197] width 135 height 23
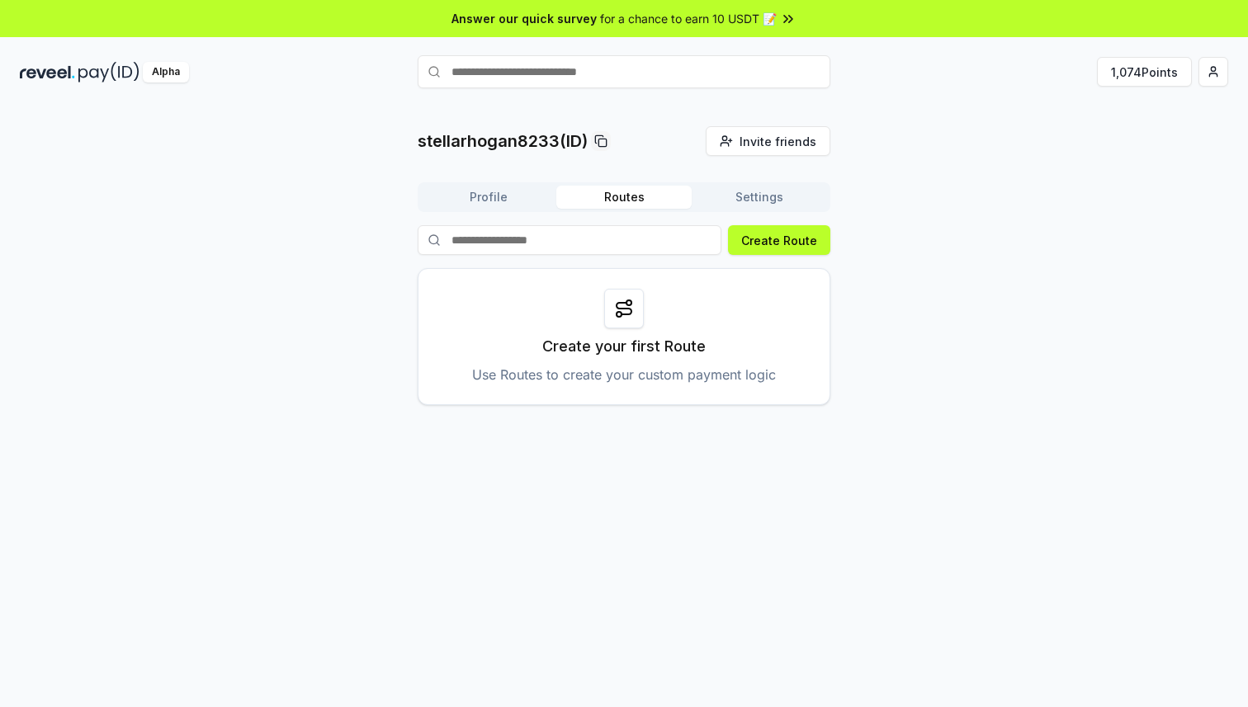
click at [517, 196] on button "Profile" at bounding box center [488, 197] width 135 height 23
